Goal: Task Accomplishment & Management: Use online tool/utility

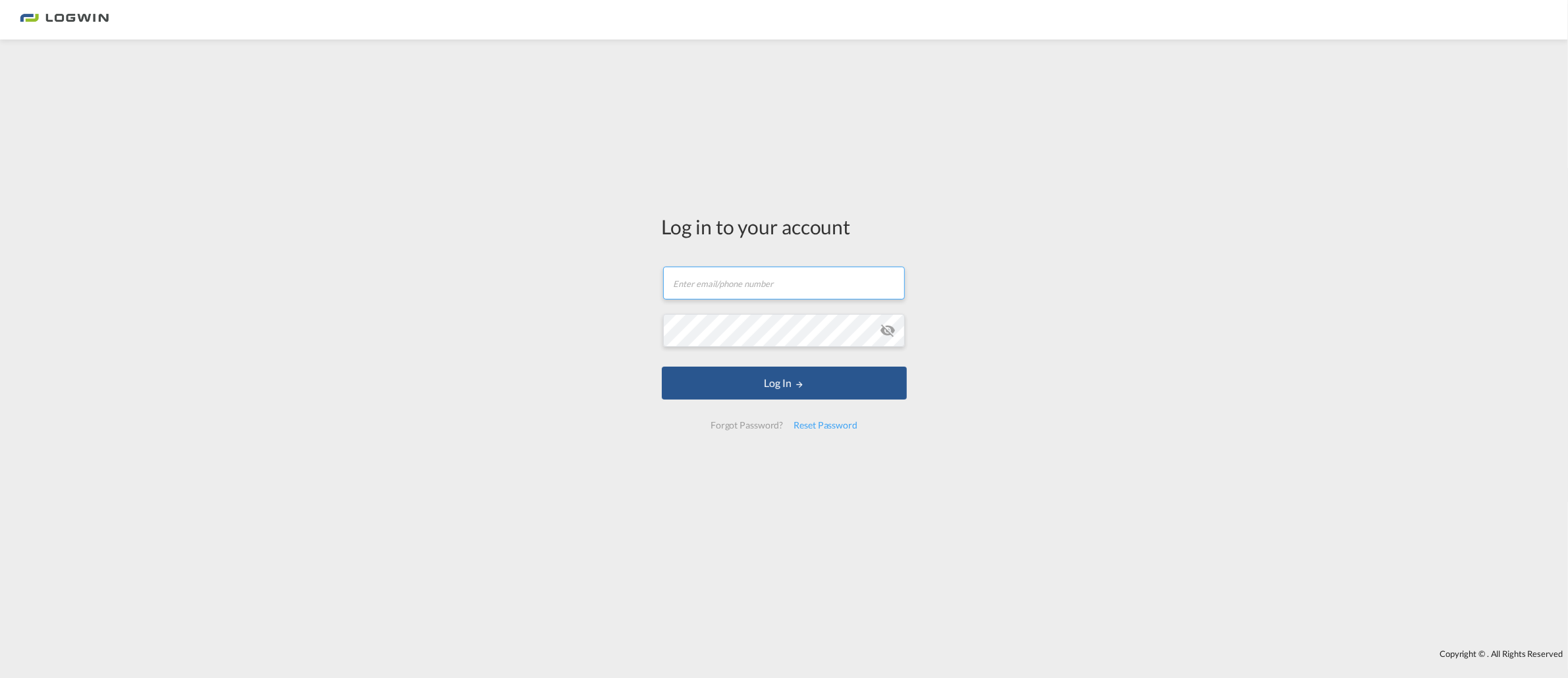
click at [747, 284] on input "text" at bounding box center [784, 283] width 242 height 33
type input "[EMAIL_ADDRESS][PERSON_NAME][DOMAIN_NAME]"
click at [662, 367] on button "Log In" at bounding box center [785, 383] width 245 height 33
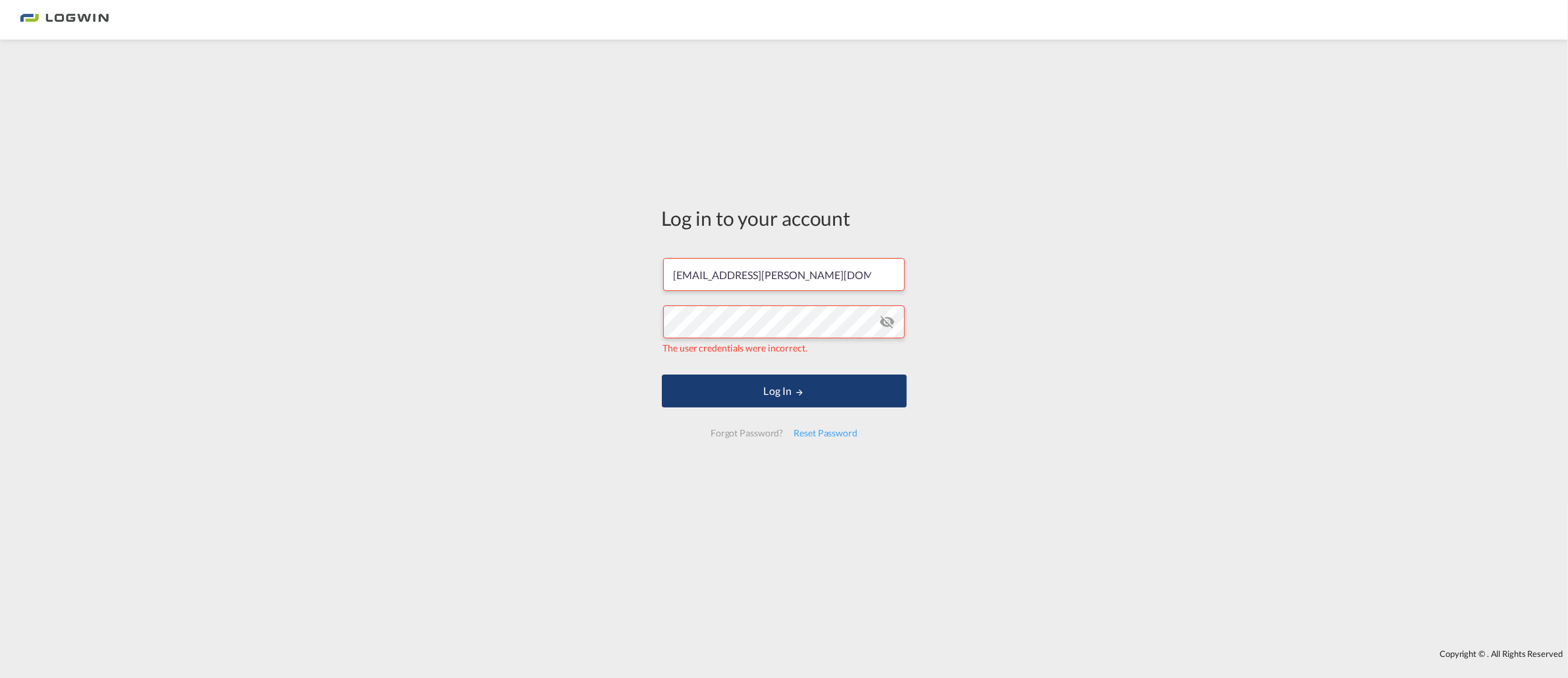
click at [807, 403] on button "Log In" at bounding box center [785, 391] width 245 height 33
